Goal: Navigation & Orientation: Find specific page/section

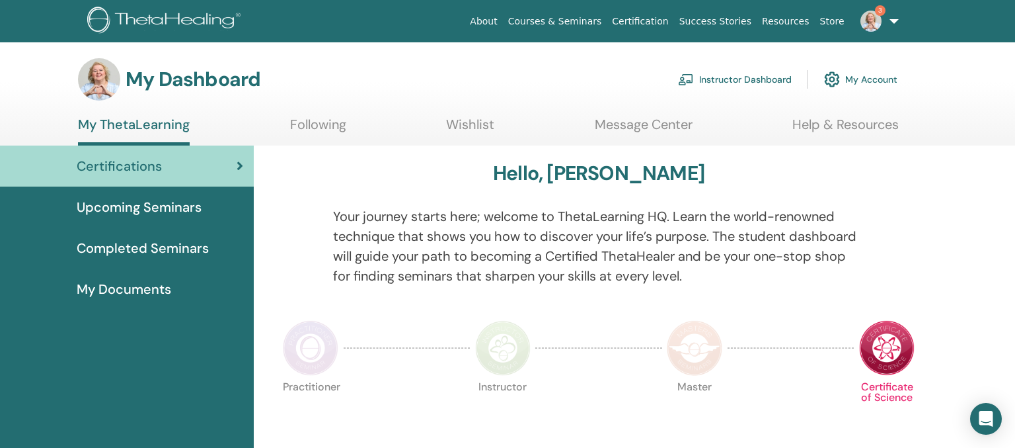
click at [767, 75] on link "Instructor Dashboard" at bounding box center [735, 79] width 114 height 29
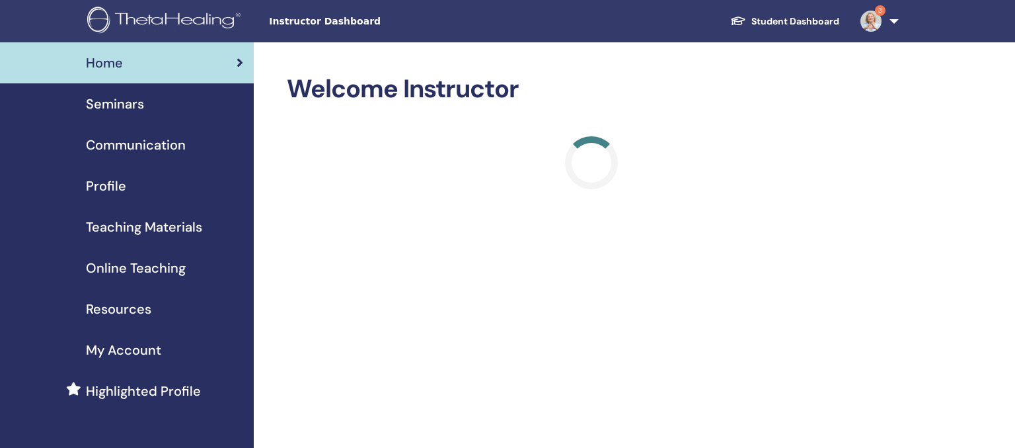
click at [108, 110] on span "Seminars" at bounding box center [115, 104] width 58 height 20
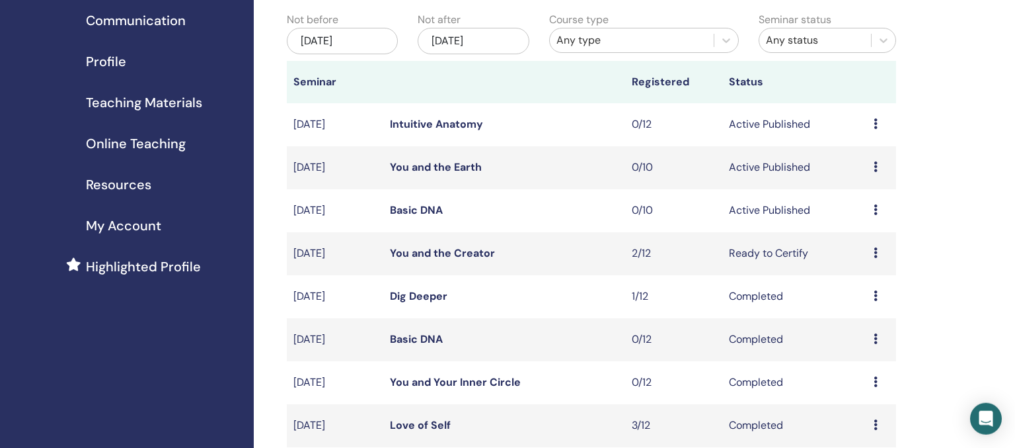
scroll to position [139, 0]
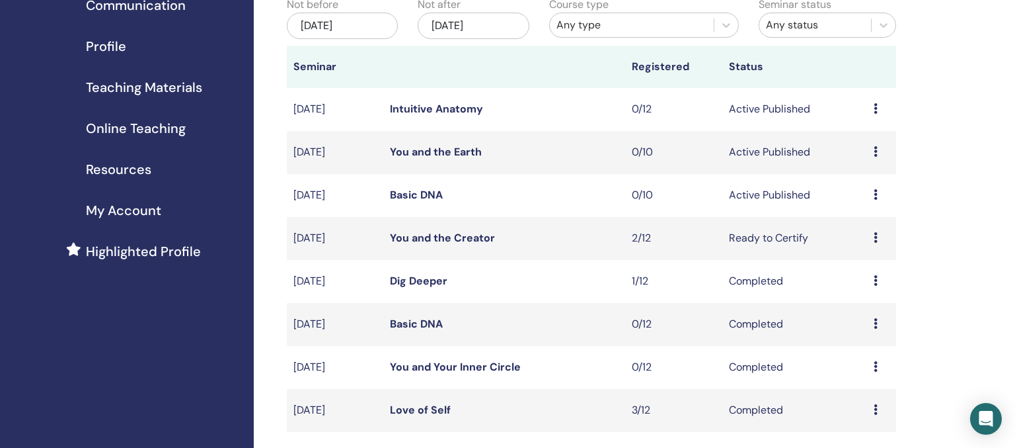
click at [422, 245] on link "You and the Creator" at bounding box center [442, 238] width 105 height 14
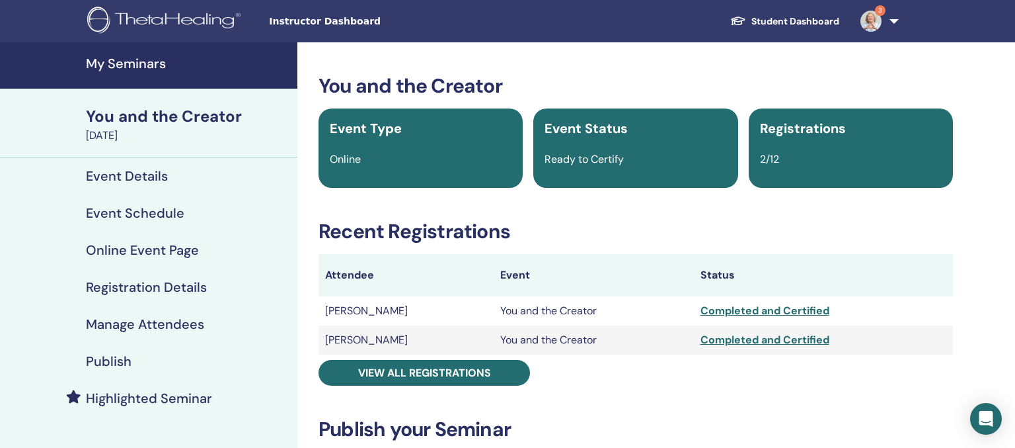
click at [145, 64] on h4 "My Seminars" at bounding box center [188, 64] width 204 height 16
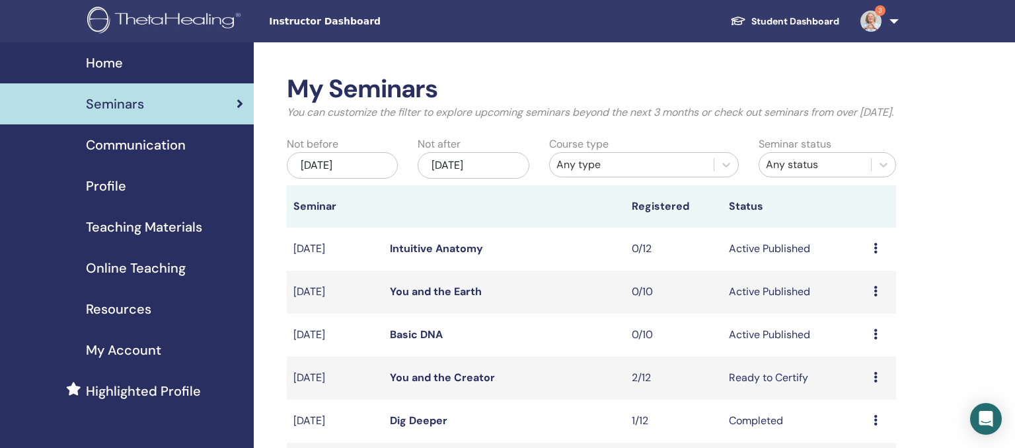
click at [425, 341] on link "Basic DNA" at bounding box center [416, 334] width 53 height 14
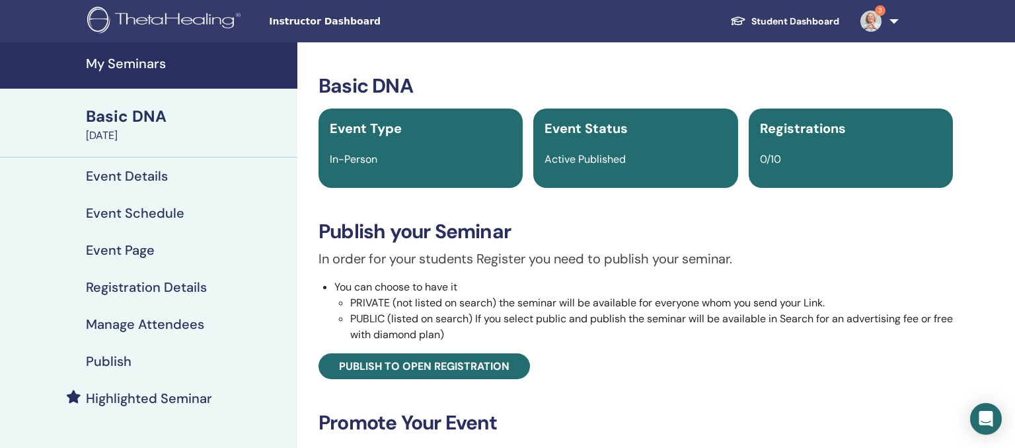
click at [147, 208] on h4 "Event Schedule" at bounding box center [135, 213] width 98 height 16
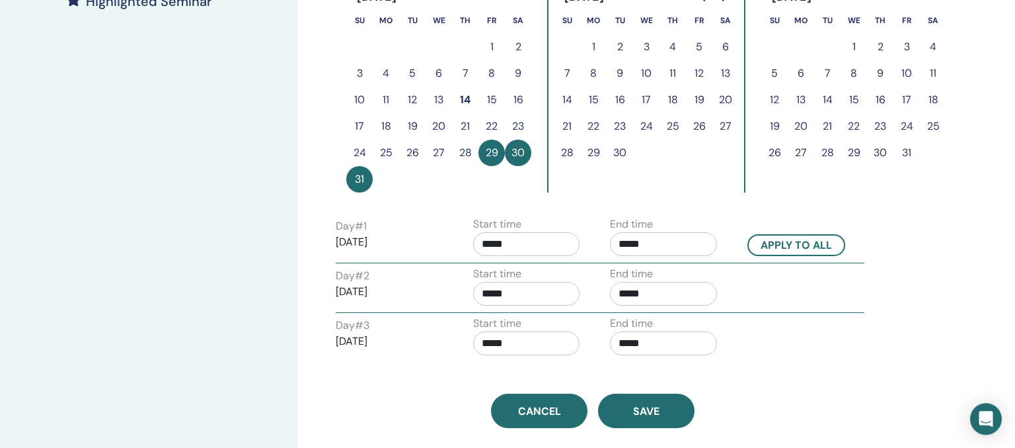
scroll to position [418, 0]
